Goal: Share content

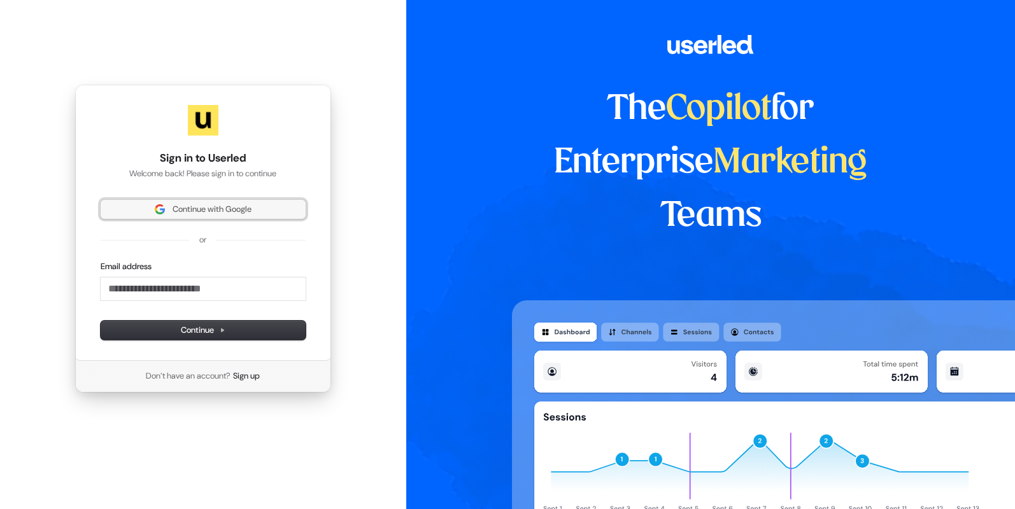
click at [213, 215] on span "Continue with Google" at bounding box center [212, 209] width 79 height 11
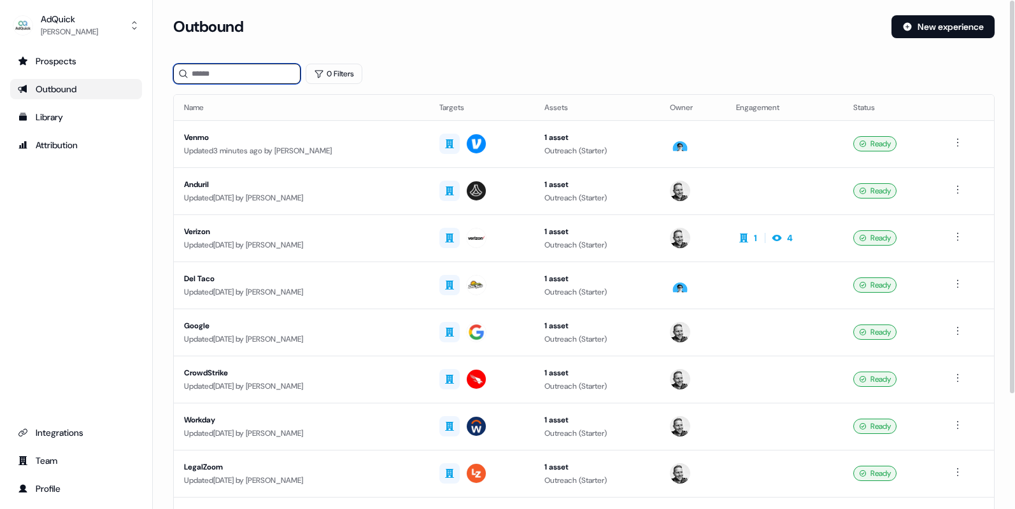
click at [250, 71] on input at bounding box center [236, 74] width 127 height 20
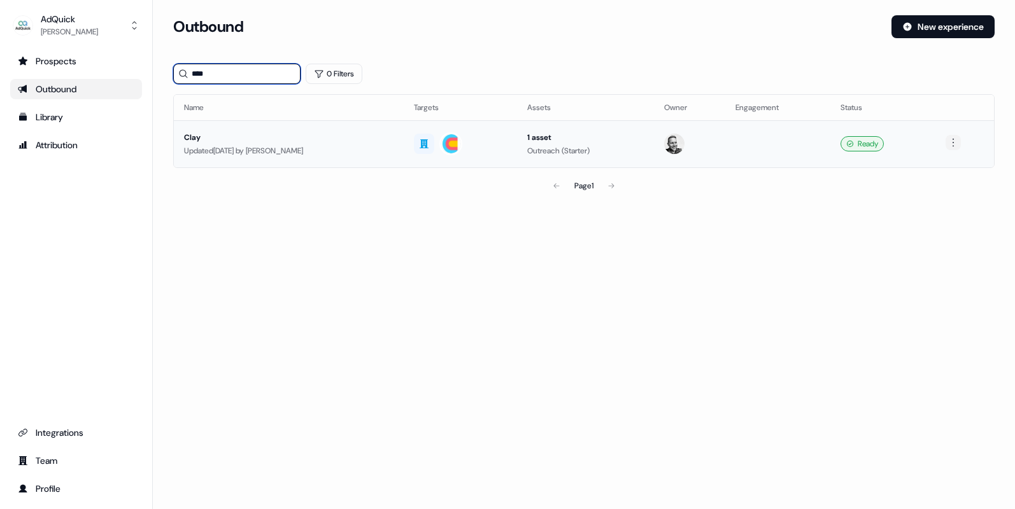
type input "****"
click at [954, 145] on html "For the best experience switch devices to a bigger screen. Go to Userled.io AdQ…" at bounding box center [507, 254] width 1015 height 509
click at [747, 148] on html "For the best experience switch devices to a bigger screen. Go to Userled.io AdQ…" at bounding box center [507, 254] width 1015 height 509
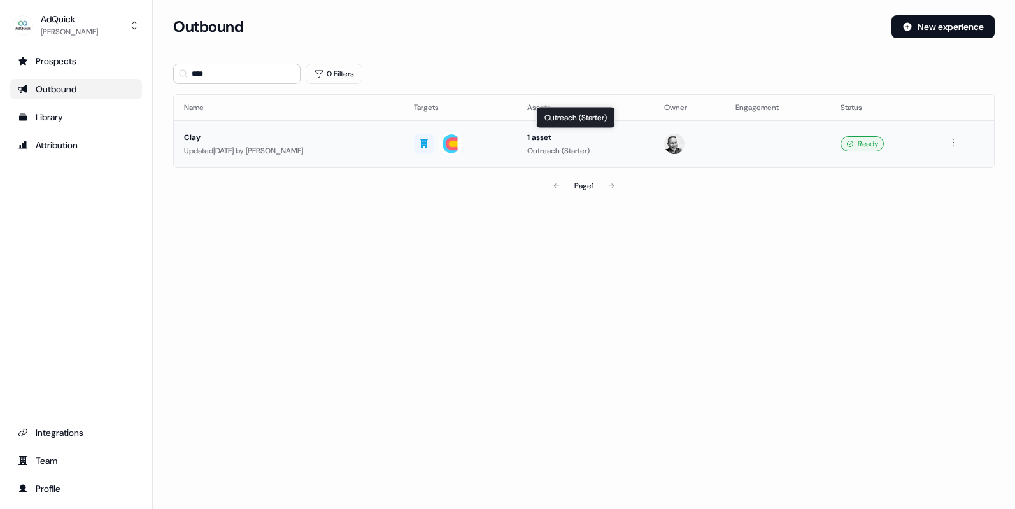
click at [560, 154] on div "Outreach (Starter)" at bounding box center [585, 151] width 116 height 13
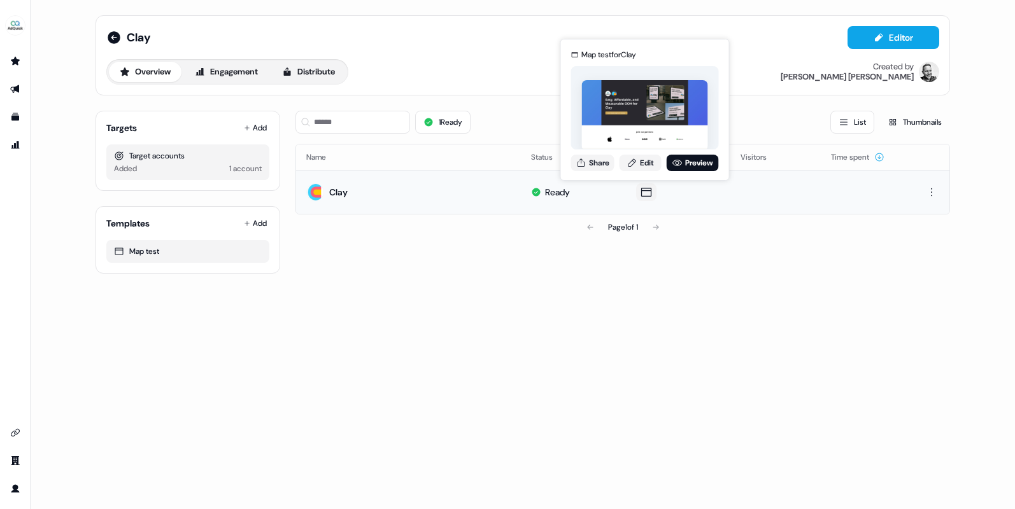
click at [650, 194] on icon at bounding box center [645, 192] width 15 height 13
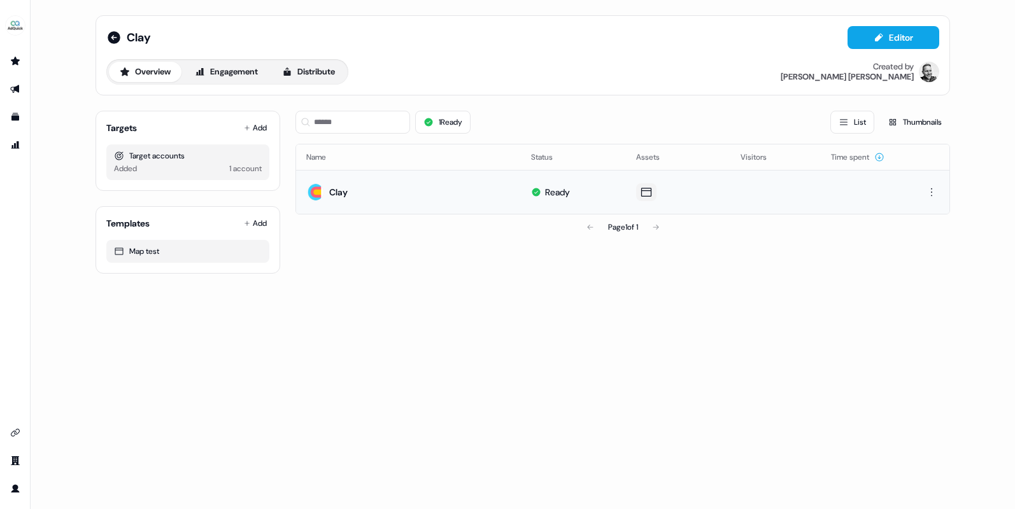
click at [650, 194] on icon at bounding box center [645, 192] width 15 height 13
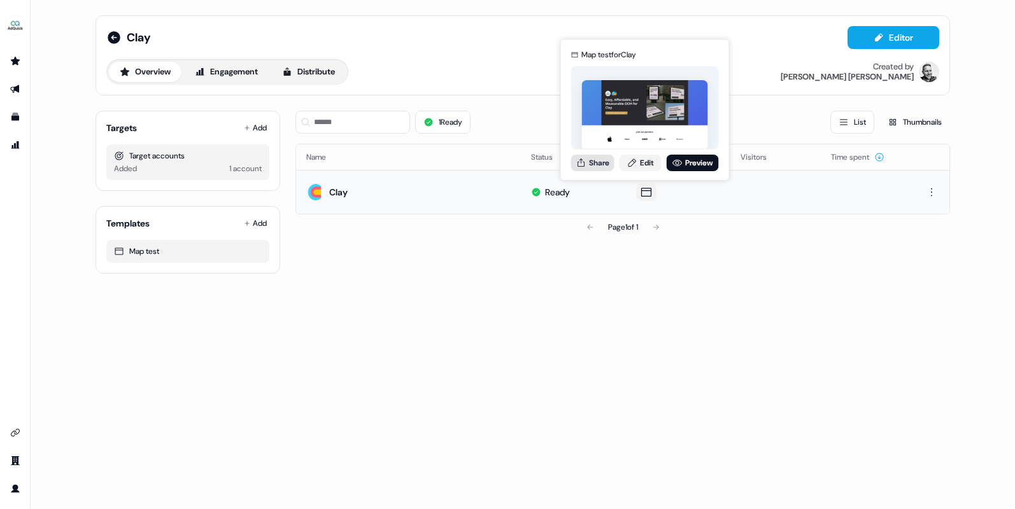
click at [587, 163] on button "Share" at bounding box center [592, 163] width 43 height 17
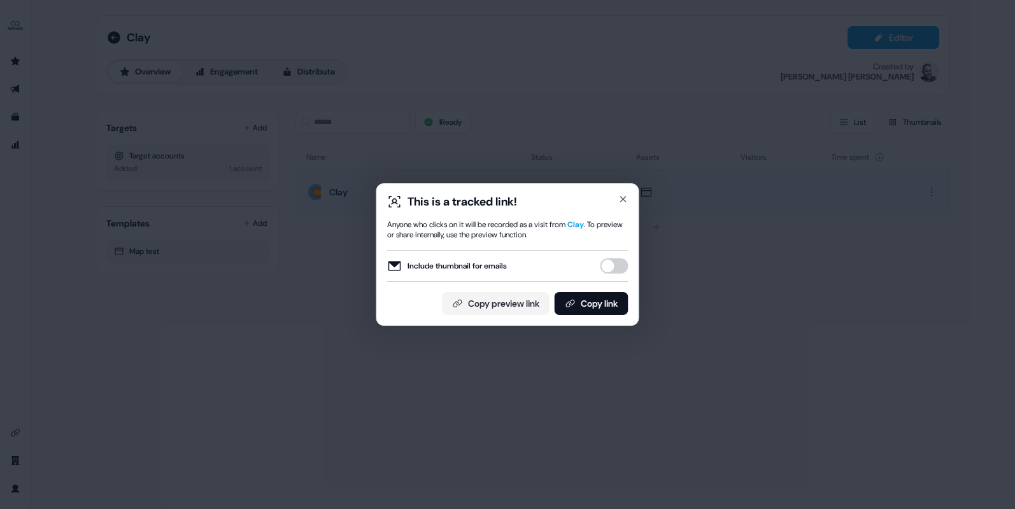
click at [617, 264] on button "Include thumbnail for emails" at bounding box center [614, 265] width 28 height 15
click at [603, 302] on button "Copy link" at bounding box center [591, 303] width 74 height 23
